Goal: Task Accomplishment & Management: Complete application form

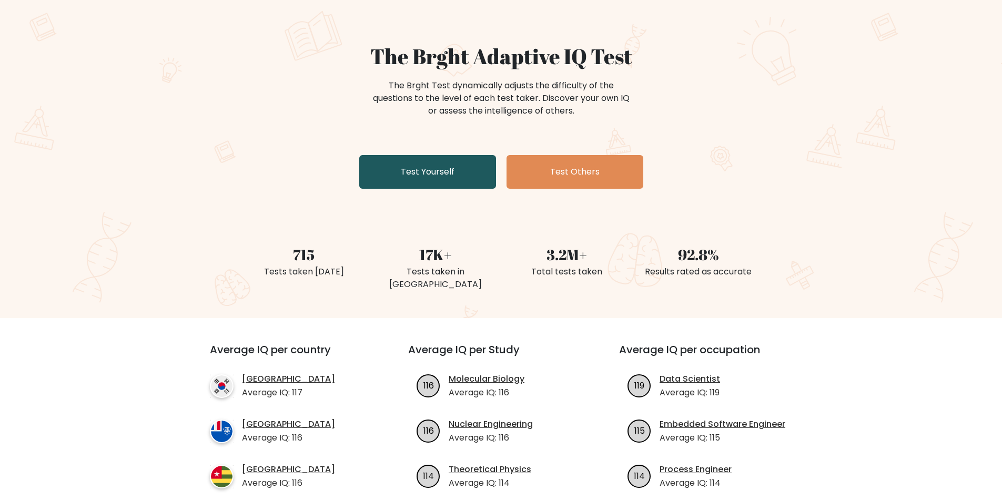
scroll to position [53, 0]
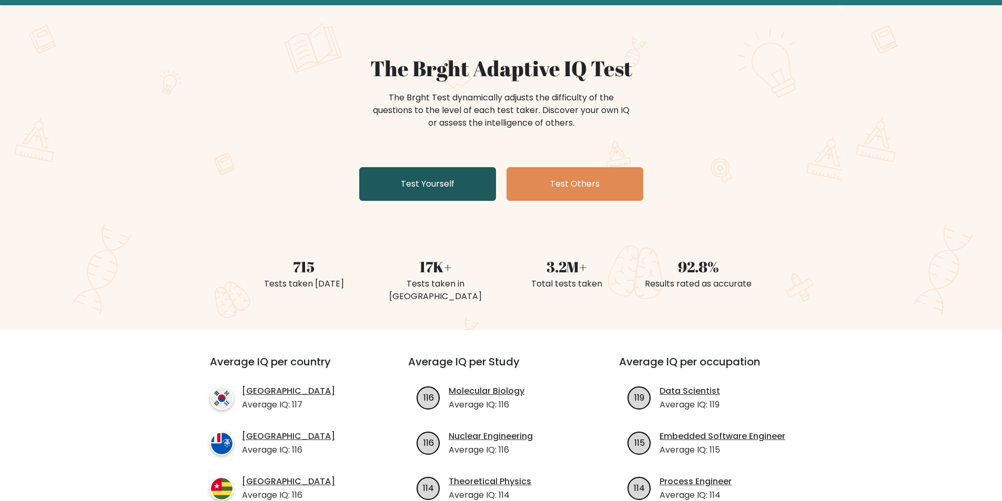
click at [454, 185] on link "Test Yourself" at bounding box center [427, 184] width 137 height 34
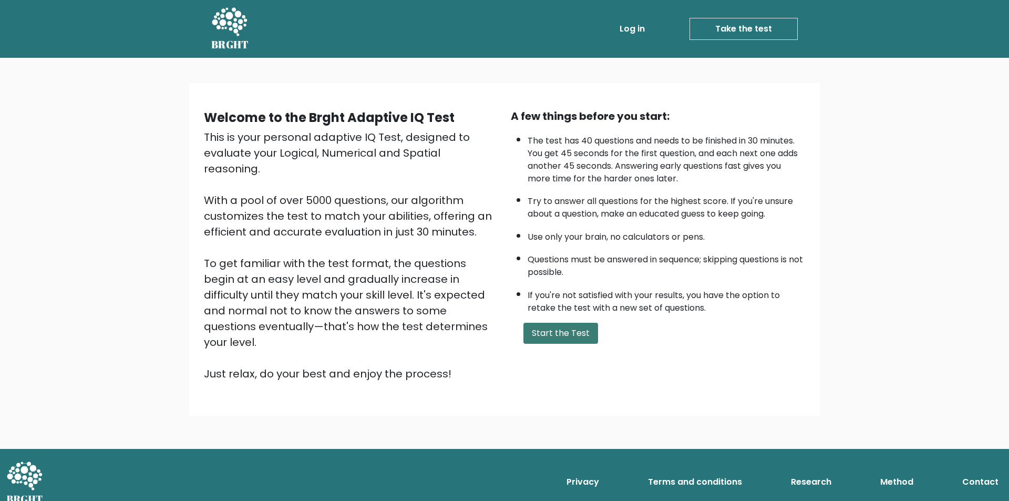
click at [561, 336] on button "Start the Test" at bounding box center [561, 333] width 75 height 21
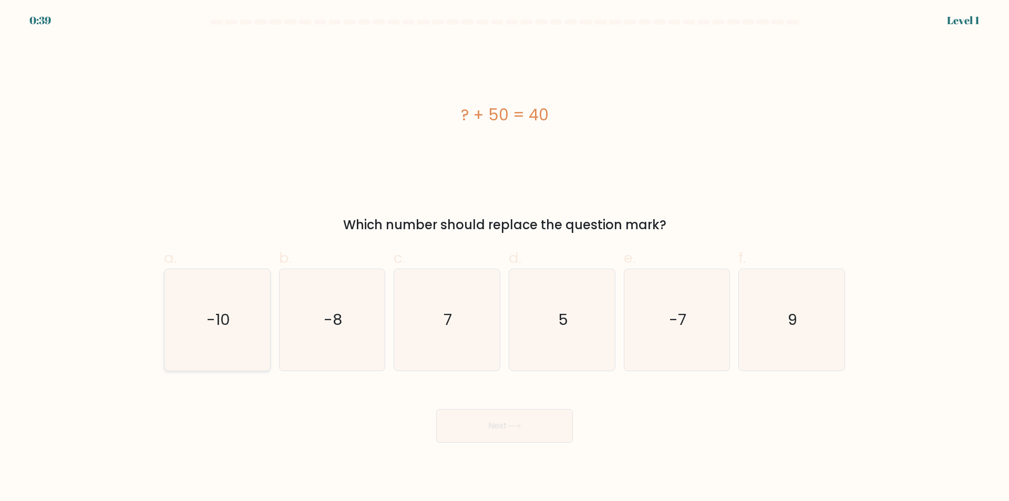
click at [223, 326] on text "-10" at bounding box center [219, 320] width 24 height 21
click at [505, 258] on input "a. -10" at bounding box center [505, 254] width 1 height 7
radio input "true"
click at [503, 431] on button "Next" at bounding box center [504, 426] width 137 height 34
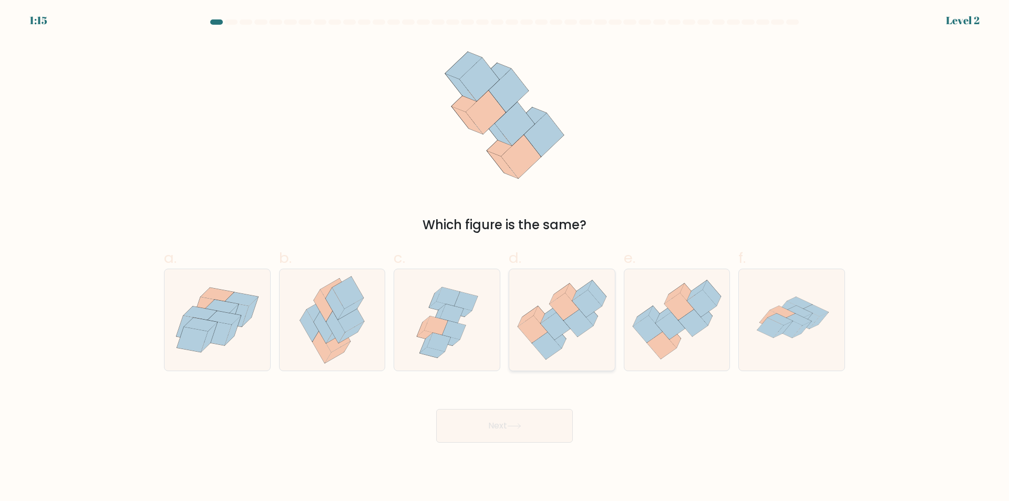
click at [560, 344] on icon at bounding box center [557, 336] width 18 height 26
click at [505, 258] on input "d." at bounding box center [505, 254] width 1 height 7
radio input "true"
click at [550, 425] on button "Next" at bounding box center [504, 426] width 137 height 34
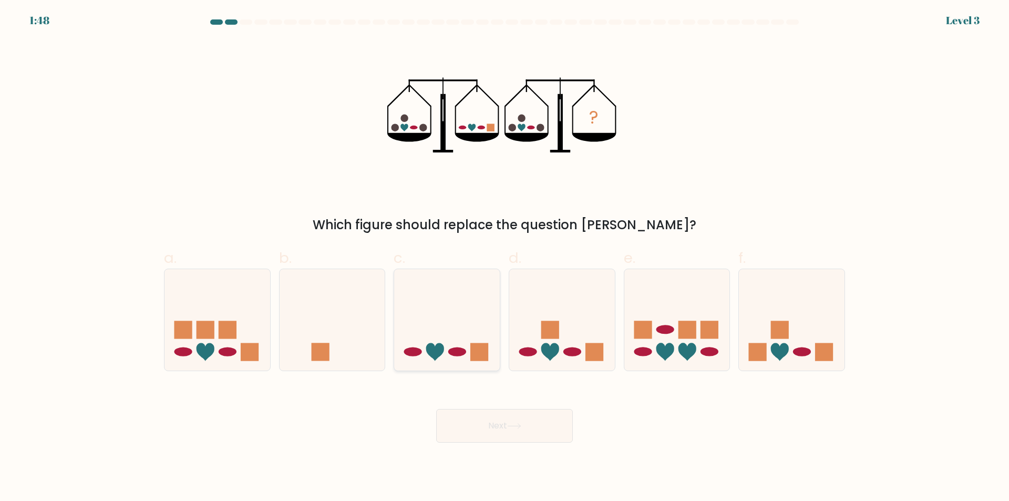
click at [468, 343] on icon at bounding box center [447, 320] width 106 height 87
click at [505, 258] on input "c." at bounding box center [505, 254] width 1 height 7
radio input "true"
click at [524, 431] on button "Next" at bounding box center [504, 426] width 137 height 34
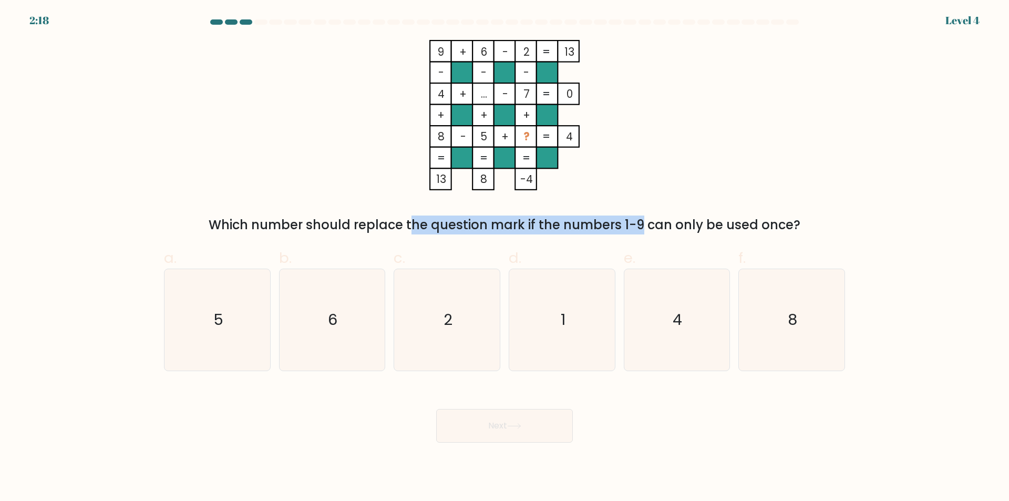
drag, startPoint x: 382, startPoint y: 219, endPoint x: 552, endPoint y: 217, distance: 169.8
click at [552, 217] on div "Which number should replace the question mark if the numbers 1-9 can only be us…" at bounding box center [504, 225] width 669 height 19
click at [744, 121] on div "9 + 6 - 2 13 - - - 4 + ... - 7 0 + + + 8 - 5 + ? = 4 = = = = 13 8 -4 = Which nu…" at bounding box center [505, 137] width 694 height 195
click at [569, 299] on icon "1" at bounding box center [562, 319] width 101 height 101
click at [505, 258] on input "d. 1" at bounding box center [505, 254] width 1 height 7
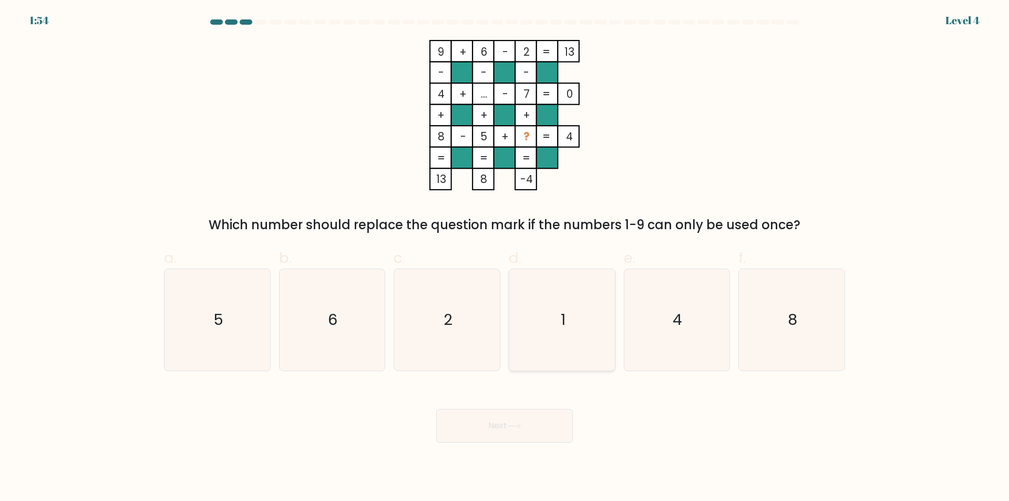
radio input "true"
click at [534, 428] on button "Next" at bounding box center [504, 426] width 137 height 34
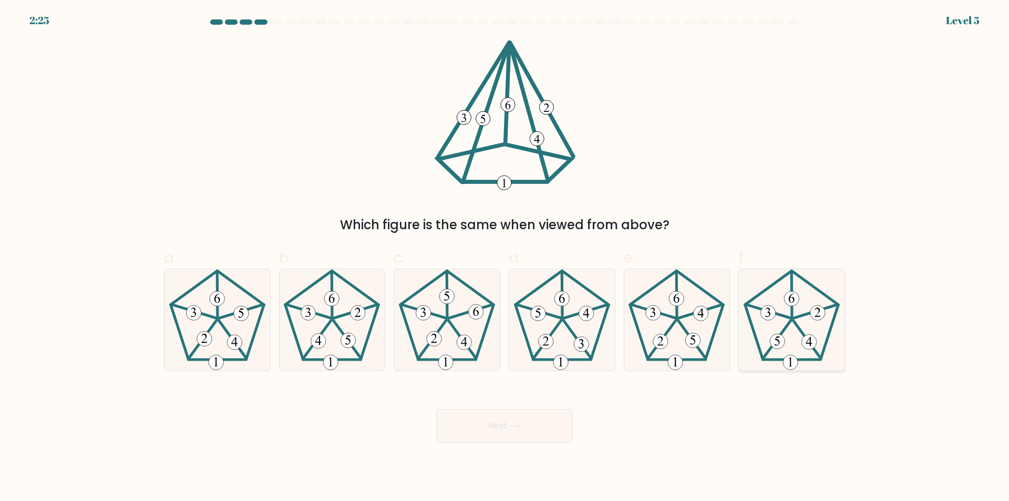
click at [785, 320] on icon at bounding box center [791, 319] width 101 height 101
click at [505, 258] on input "f." at bounding box center [505, 254] width 1 height 7
radio input "true"
click at [540, 430] on button "Next" at bounding box center [504, 426] width 137 height 34
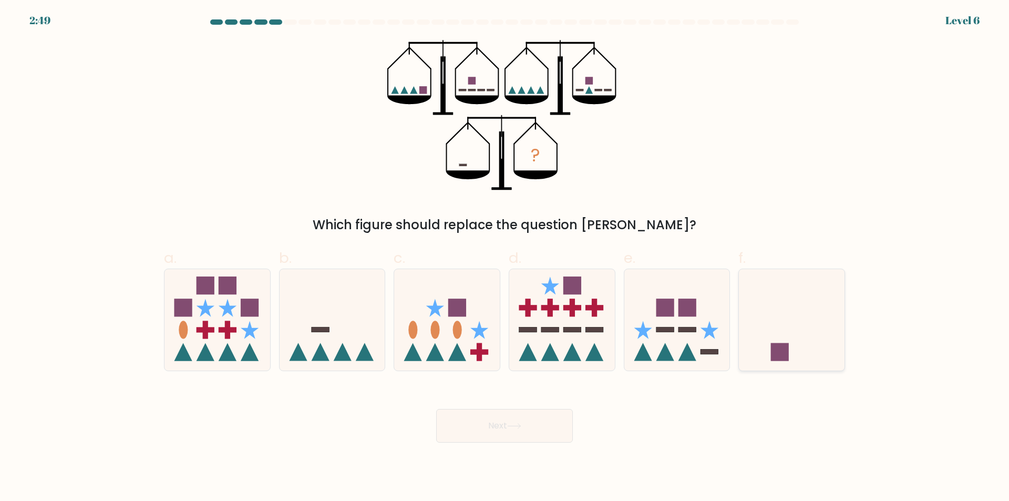
click at [793, 346] on icon at bounding box center [792, 320] width 106 height 87
click at [505, 258] on input "f." at bounding box center [505, 254] width 1 height 7
radio input "true"
click at [516, 433] on button "Next" at bounding box center [504, 426] width 137 height 34
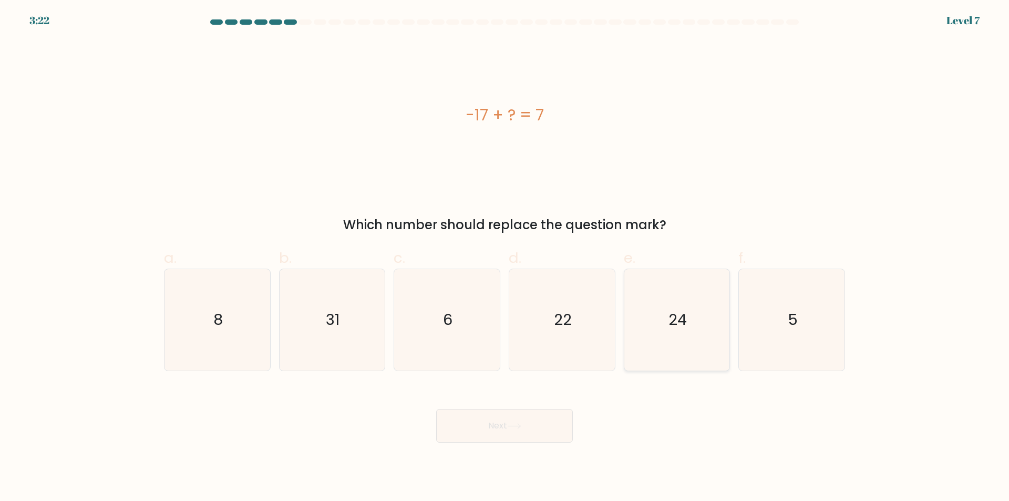
click at [672, 332] on icon "24" at bounding box center [676, 319] width 101 height 101
click at [505, 258] on input "e. 24" at bounding box center [505, 254] width 1 height 7
radio input "true"
click at [520, 426] on icon at bounding box center [514, 426] width 14 height 6
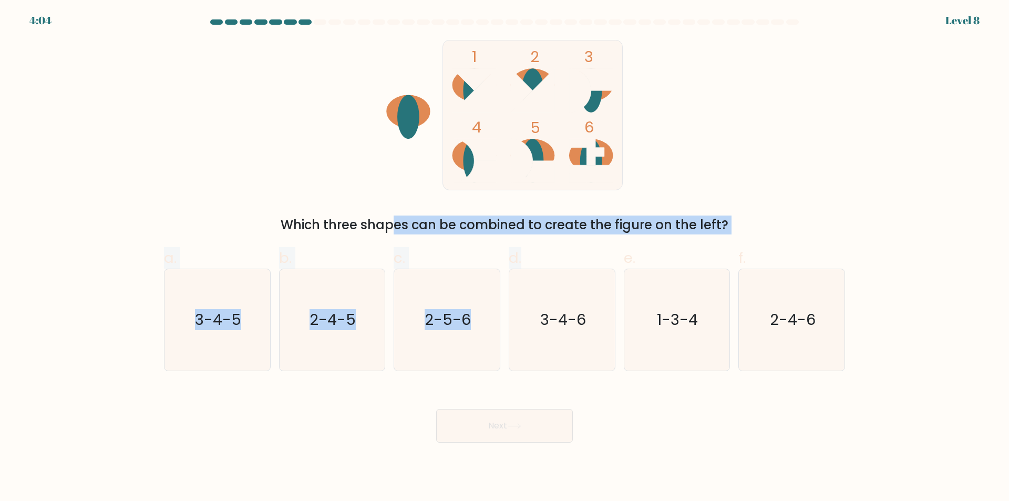
drag, startPoint x: 529, startPoint y: 240, endPoint x: 704, endPoint y: 236, distance: 175.1
click at [680, 238] on form at bounding box center [504, 230] width 1009 height 423
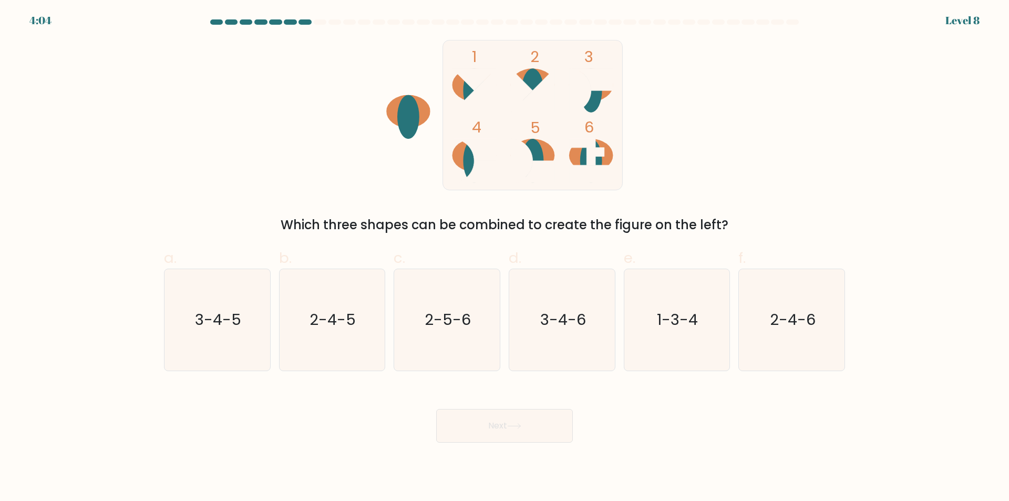
click at [770, 178] on div "1 2 3 4 5 6 Which three shapes can be combined to create the figure on the left?" at bounding box center [505, 137] width 694 height 195
click at [253, 336] on icon "3-4-5" at bounding box center [217, 319] width 101 height 101
click at [505, 258] on input "a. 3-4-5" at bounding box center [505, 254] width 1 height 7
radio input "true"
click at [528, 430] on button "Next" at bounding box center [504, 426] width 137 height 34
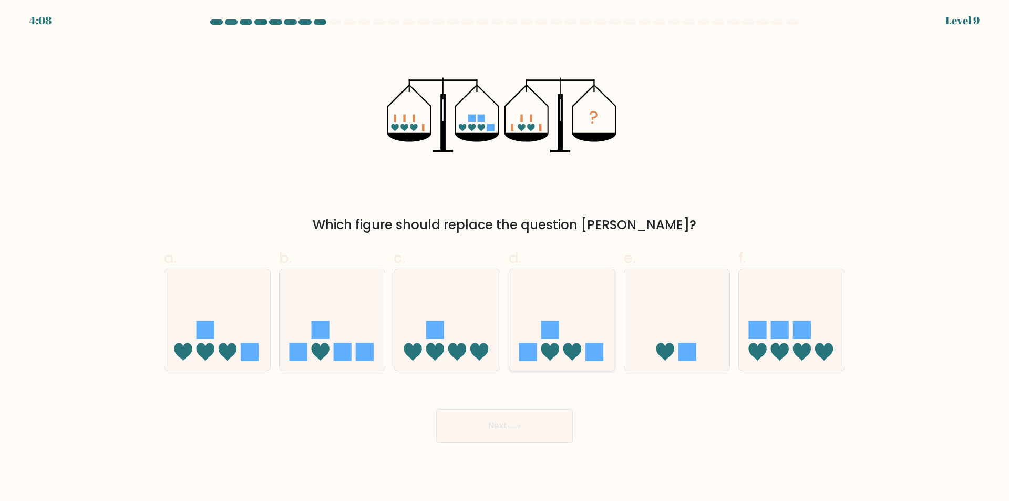
click at [564, 336] on icon at bounding box center [562, 320] width 106 height 87
click at [505, 258] on input "d." at bounding box center [505, 254] width 1 height 7
radio input "true"
click at [517, 405] on div "Next" at bounding box center [505, 413] width 694 height 59
click at [522, 421] on button "Next" at bounding box center [504, 426] width 137 height 34
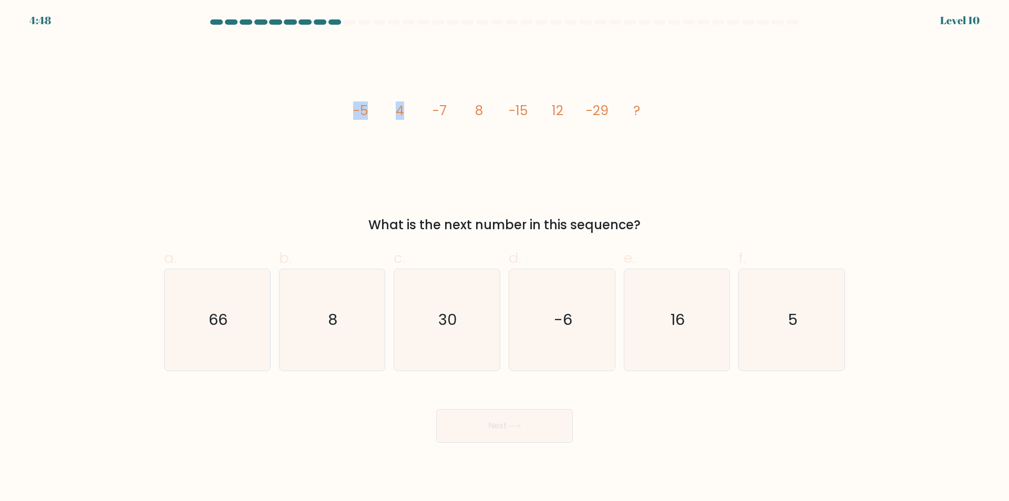
drag, startPoint x: 359, startPoint y: 114, endPoint x: 426, endPoint y: 115, distance: 66.8
click at [420, 115] on icon "image/svg+xml -5 4 -7 8 -15 12 -29 ?" at bounding box center [504, 115] width 315 height 150
click at [426, 115] on icon "image/svg+xml -5 4 -7 8 -15 12 -29 ?" at bounding box center [504, 115] width 315 height 150
drag, startPoint x: 403, startPoint y: 109, endPoint x: 410, endPoint y: 109, distance: 6.8
click at [410, 109] on icon "image/svg+xml -5 4 -7 8 -15 12 -29 ?" at bounding box center [504, 115] width 315 height 150
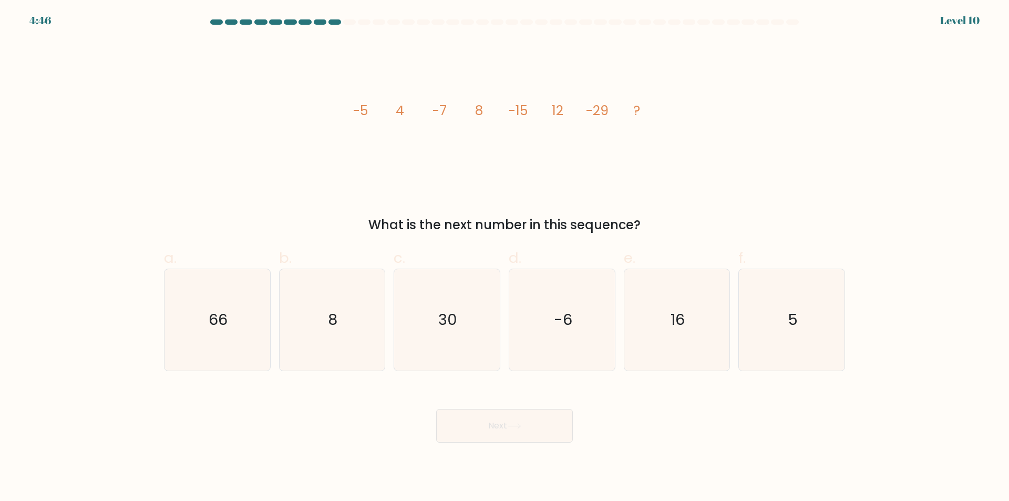
click at [424, 156] on icon "image/svg+xml -5 4 -7 8 -15 12 -29 ?" at bounding box center [504, 115] width 315 height 150
drag, startPoint x: 390, startPoint y: 114, endPoint x: 459, endPoint y: 114, distance: 68.9
click at [459, 114] on icon "image/svg+xml -5 4 -7 8 -15 12 -29 ?" at bounding box center [504, 115] width 315 height 150
click at [443, 141] on icon "image/svg+xml -5 4 -7 8 -15 12 -29 ?" at bounding box center [504, 115] width 315 height 150
click at [424, 163] on icon "image/svg+xml -5 4 -7 8 -15 12 -29 ?" at bounding box center [504, 115] width 315 height 150
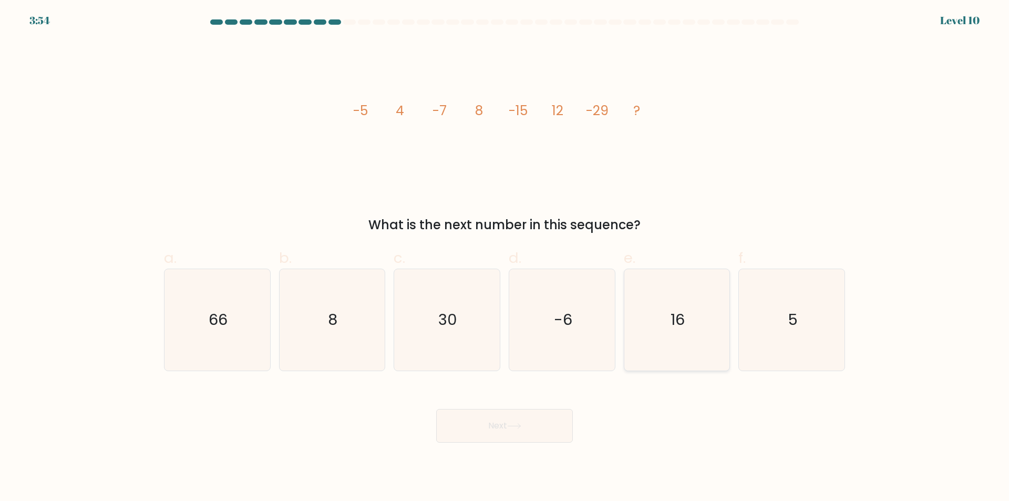
click at [672, 301] on icon "16" at bounding box center [676, 319] width 101 height 101
click at [505, 258] on input "e. 16" at bounding box center [505, 254] width 1 height 7
radio input "true"
click at [525, 418] on button "Next" at bounding box center [504, 426] width 137 height 34
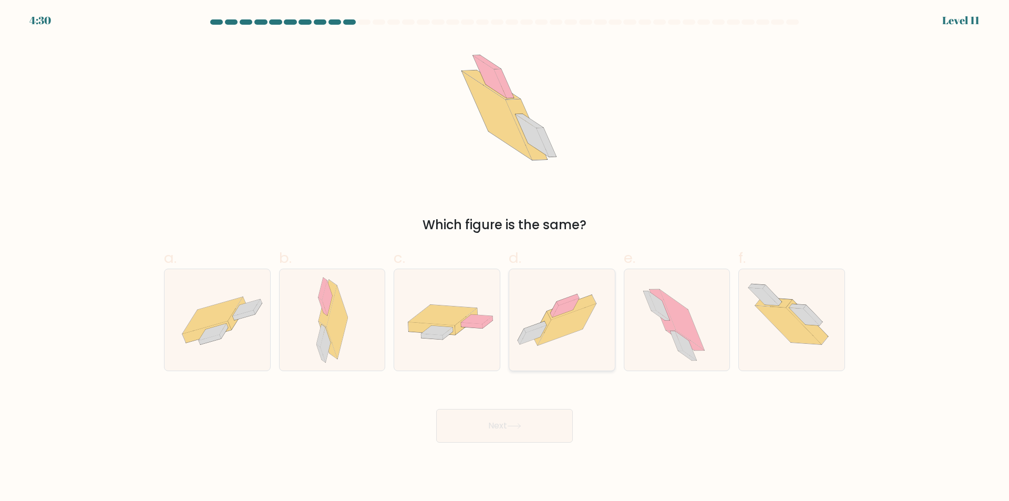
click at [577, 342] on icon at bounding box center [562, 320] width 106 height 79
click at [505, 258] on input "d." at bounding box center [505, 254] width 1 height 7
radio input "true"
click at [555, 422] on button "Next" at bounding box center [504, 426] width 137 height 34
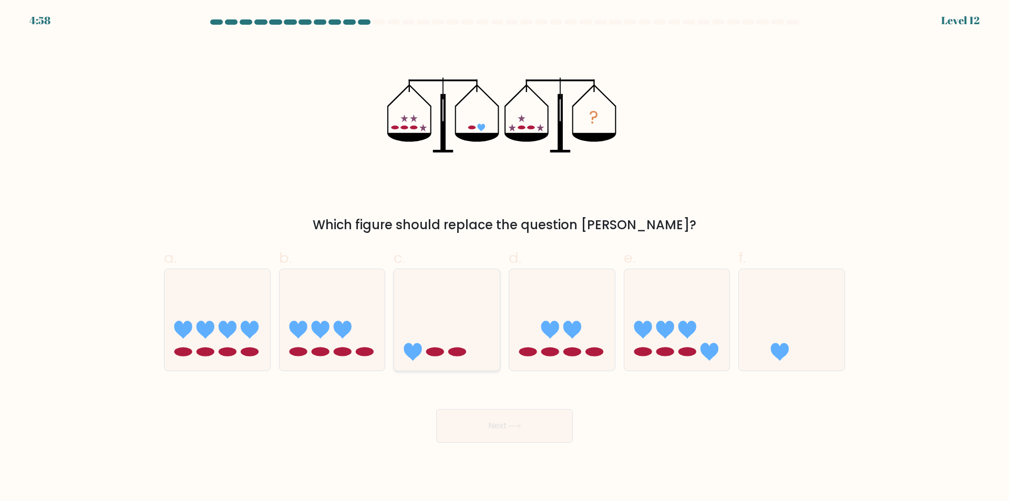
click at [445, 343] on icon at bounding box center [447, 320] width 106 height 87
click at [505, 258] on input "c." at bounding box center [505, 254] width 1 height 7
radio input "true"
click at [481, 441] on button "Next" at bounding box center [504, 426] width 137 height 34
